Goal: Navigation & Orientation: Find specific page/section

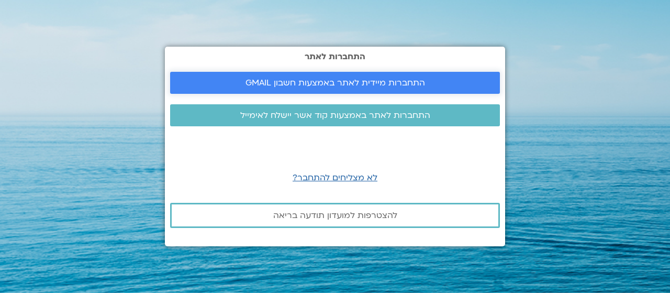
click at [377, 79] on span "התחברות מיידית לאתר באמצעות חשבון GMAIL" at bounding box center [336, 82] width 180 height 9
click at [386, 76] on link "התחברות מיידית לאתר באמצעות חשבון GMAIL" at bounding box center [335, 83] width 330 height 22
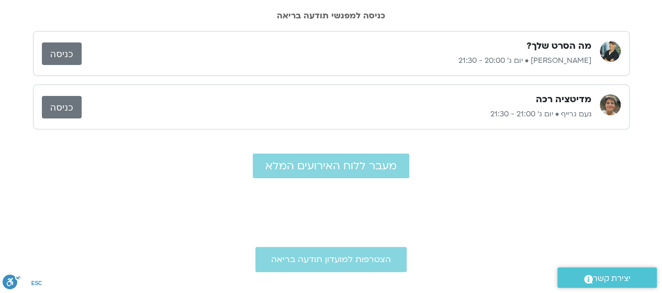
scroll to position [70, 0]
click at [73, 56] on link "כניסה" at bounding box center [62, 54] width 40 height 23
